Goal: Browse casually: Explore the website without a specific task or goal

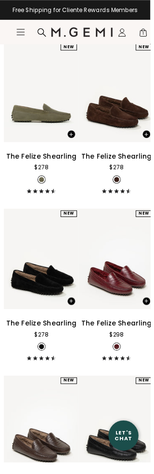
scroll to position [136, 0]
